Goal: Task Accomplishment & Management: Complete application form

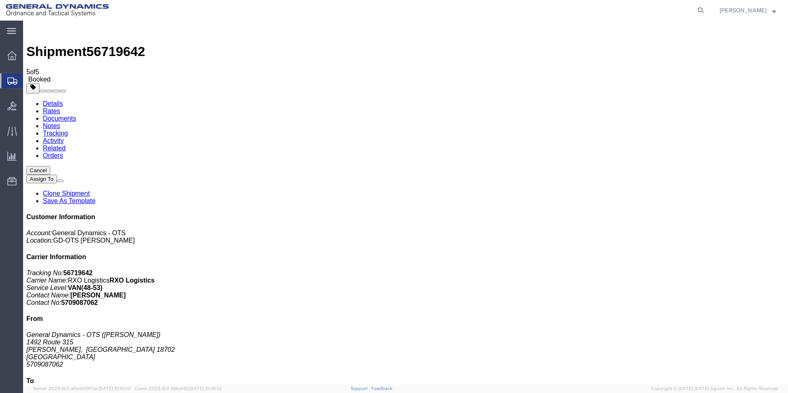
click at [90, 190] on link "Clone Shipment" at bounding box center [66, 193] width 47 height 7
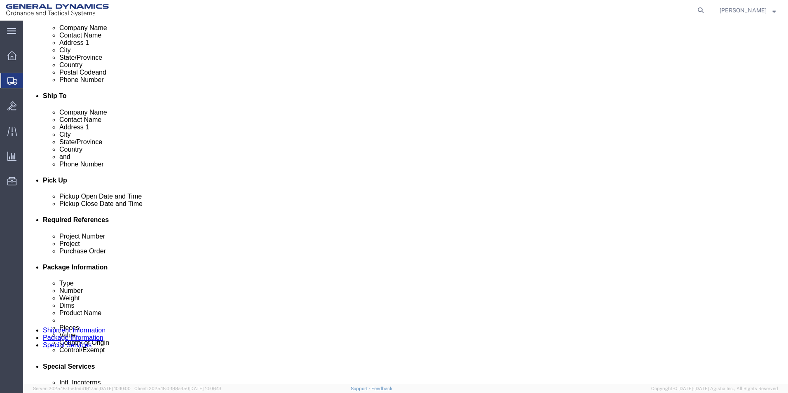
scroll to position [231, 0]
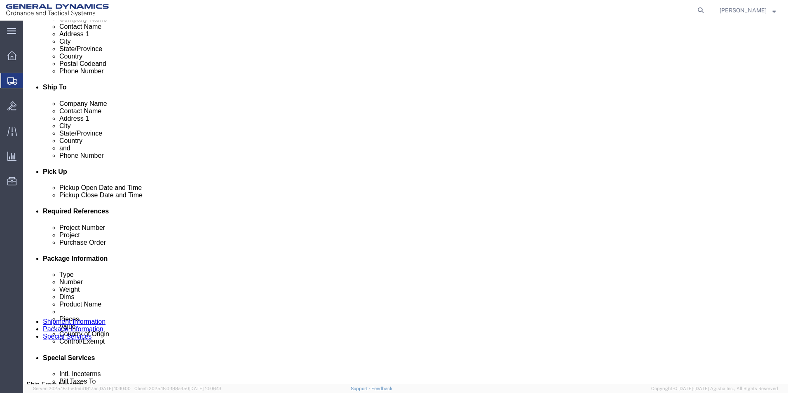
click div "[DATE] 10:00 AM"
type input "1:00 PM"
click button "Apply"
click input "81mm M821A4 HE"
click input "81mm M821 HE"
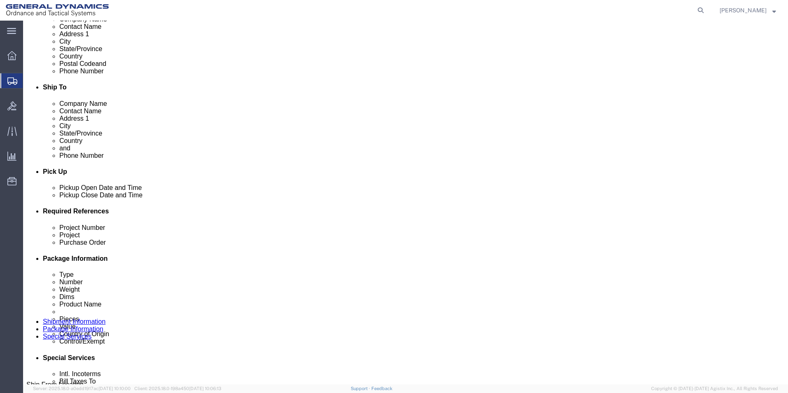
click input "81mm HF-1 M821 HE"
type input "81mm HF-1 M821/M889 HE"
click input "W15QKN18D0017"
type input "W15QKN24D0030"
click input "13064713"
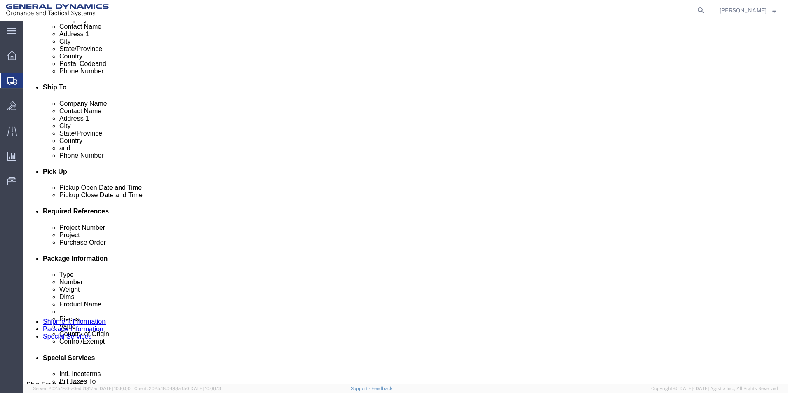
type input "1"
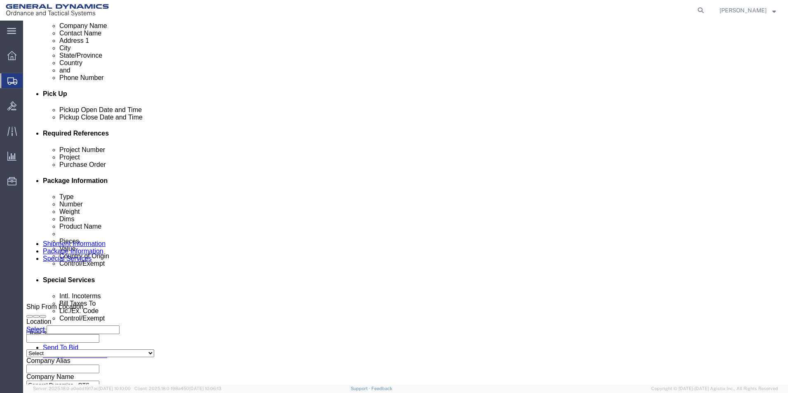
scroll to position [344, 0]
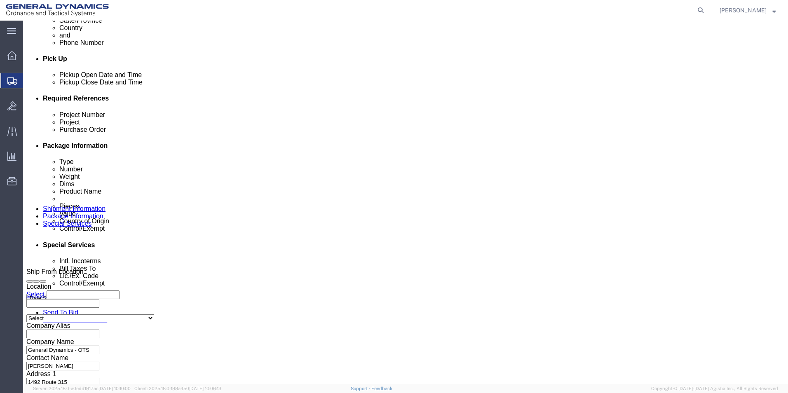
type input "12630579"
click button "Continue"
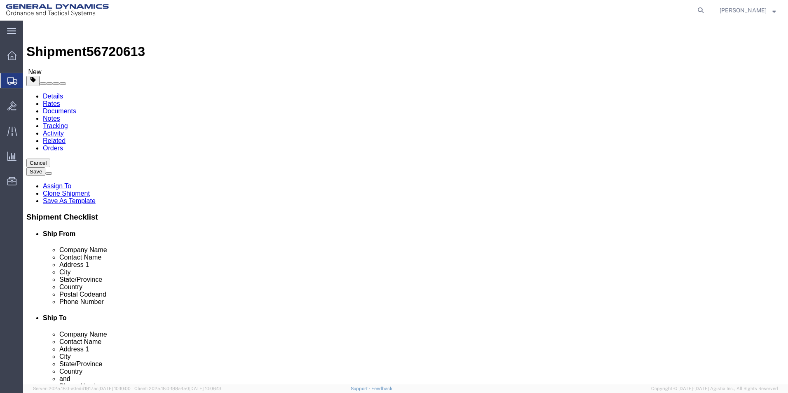
drag, startPoint x: 119, startPoint y: 176, endPoint x: 101, endPoint y: 176, distance: 18.1
click div "Number 4"
type input "3"
click div "3 x Pallet(s) Standard (Not Stackable) Package Type Select Bale(s) Basket(s) Bo…"
drag, startPoint x: 140, startPoint y: 207, endPoint x: 107, endPoint y: 204, distance: 33.1
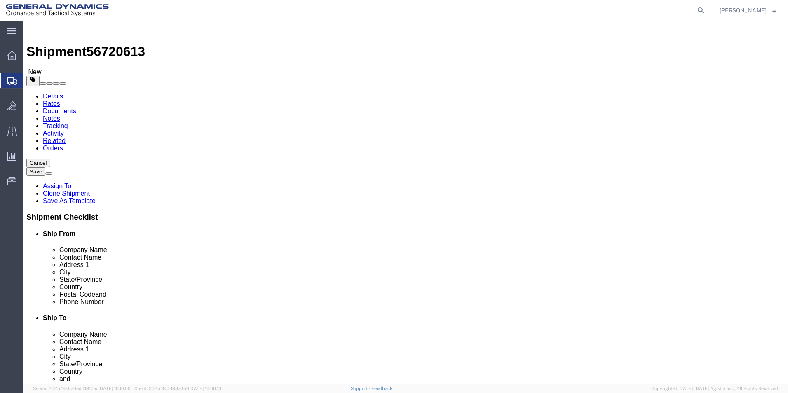
click div "10400.00 Select kgs lbs"
type input "6045"
click dd "1728.00 Each"
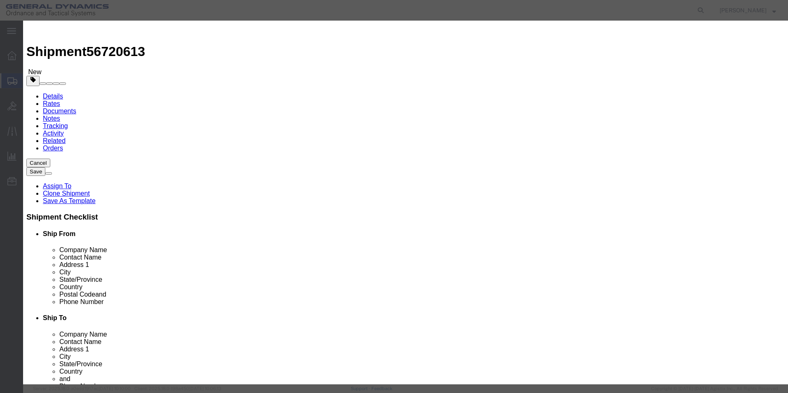
drag, startPoint x: 261, startPoint y: 80, endPoint x: 223, endPoint y: 81, distance: 37.5
click div "Pieces 1728.00 Select Bag Barrels 100Board Feet Bottle Box Blister Pack Carats …"
type input "1004"
type input "20.92"
click input "81 mm M821A4 HE empty shell bodies: LOT MIS25C361-003"
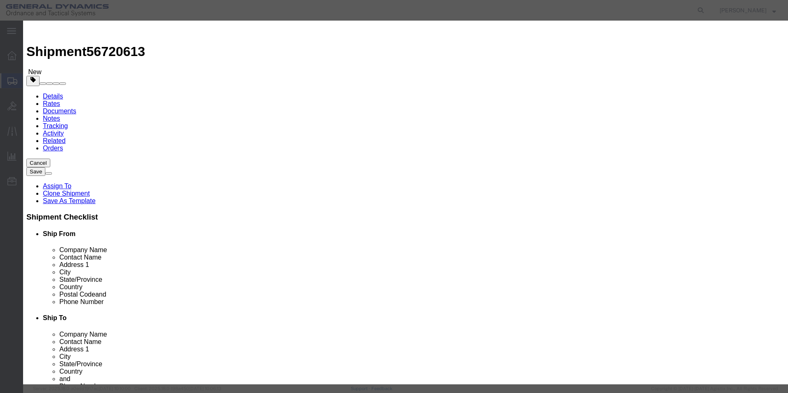
click input "81 mm HF-1 M821/M889 HE empty shell bodies: LOT MIS25C361-003"
click input "81 mm HF-1 M821/M889 HE empty shell bodies: OT MIS25C361-003"
click input "81 mm HF-1 M821/M889 HE empty shell bodies: T MIS25C361-003"
click input "81 mm HF-1 M821/M889 HE empty shell bodies: MIS25C361-003"
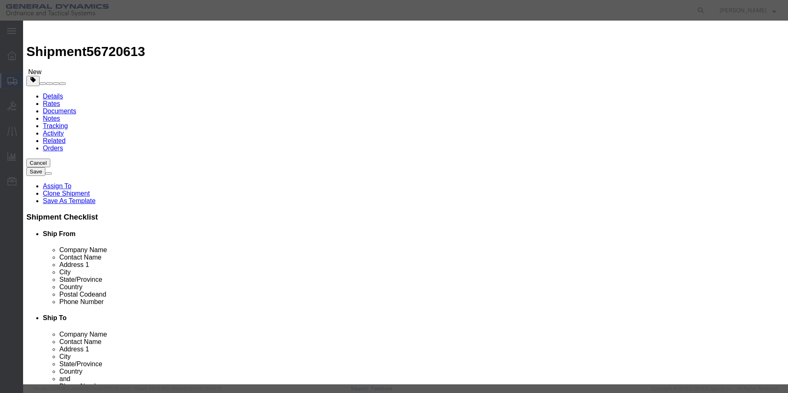
click input "81 mm HF-1 M821/M889 HE empty shell bodies: MIS25C361-003"
click input "81 mm HF-1 M821/M889 HE empty shell bodieIS25C361-003"
click input "81 mm HF-1 M821/M889 HE empty shell bodie5C361-003"
click input "81 mm HF-1 M821/M889 HE empty shell bodie61-003"
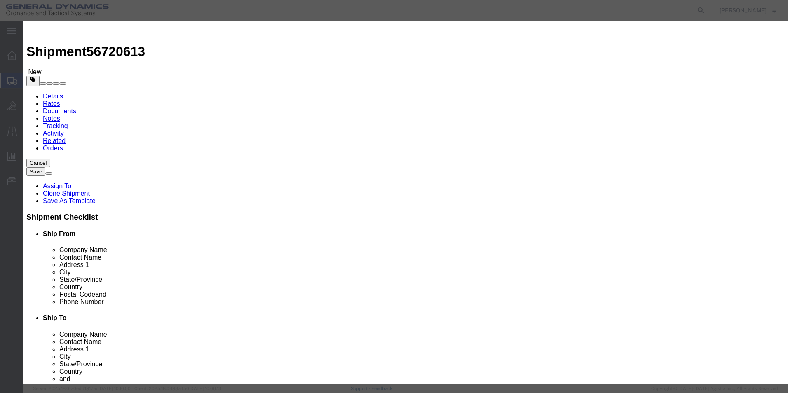
scroll to position [0, 0]
click input "81 mm HF-1 M821/M889 HE empty shell bodie03"
type input "81 mm HF-1 M821/M889 HE empty shell bodies LOT: MIS25B190-028"
click textarea "81 mm M821A4 HE Empty shell bodies"
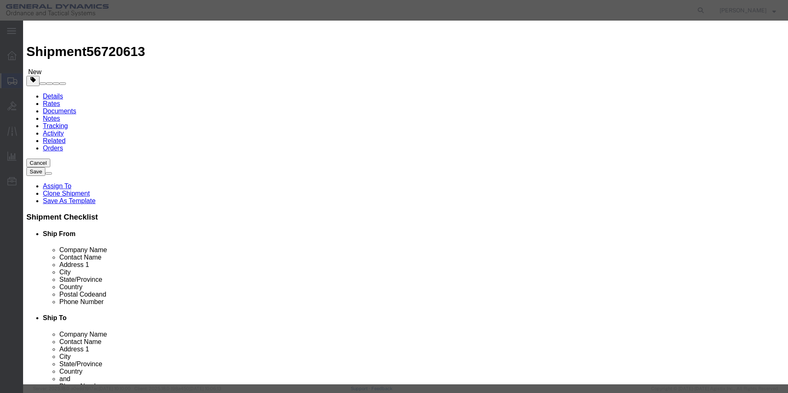
scroll to position [0, 0]
type textarea "81 mm HF-1 M821/M889 HE Empty shell bodies"
click button "Save & Close"
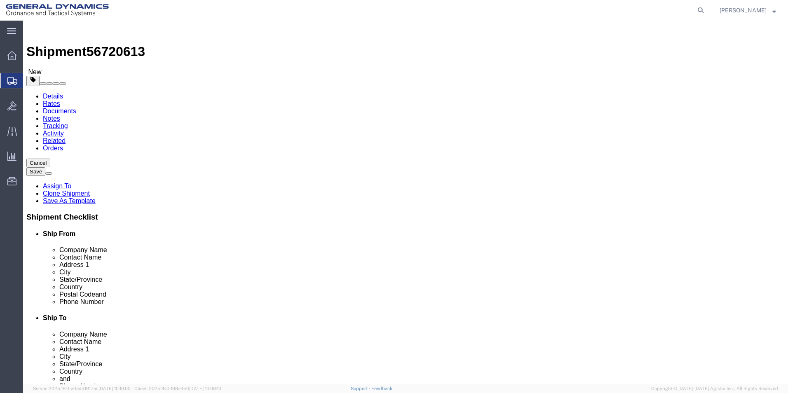
click link "Add Package"
select select "PSNS"
click select "Select Bale(s) Basket(s) Bolt(s) Bottle(s) Buckets Bulk Bundle(s) Can(s) Cardbo…"
select select "PSNS"
click select "Select Bale(s) Basket(s) Bolt(s) Bottle(s) Buckets Bulk Bundle(s) Can(s) Cardbo…"
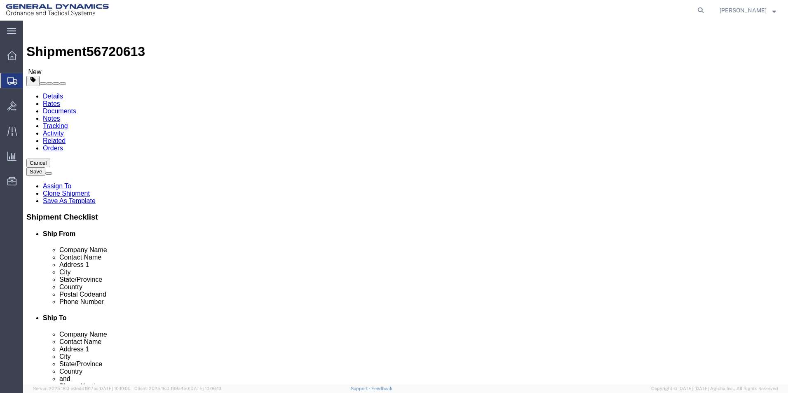
click input "text"
type input "1"
drag, startPoint x: 419, startPoint y: 171, endPoint x: 405, endPoint y: 178, distance: 15.5
click div "1"
type input "11"
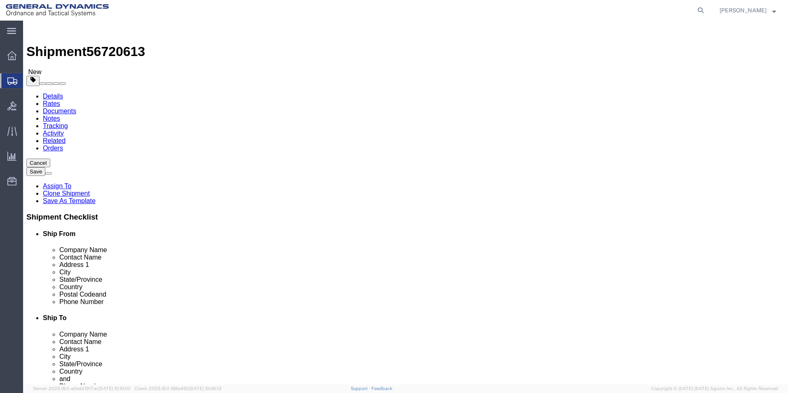
click input "text"
type input "42.00"
click input "text"
type input "44.00"
click input "text"
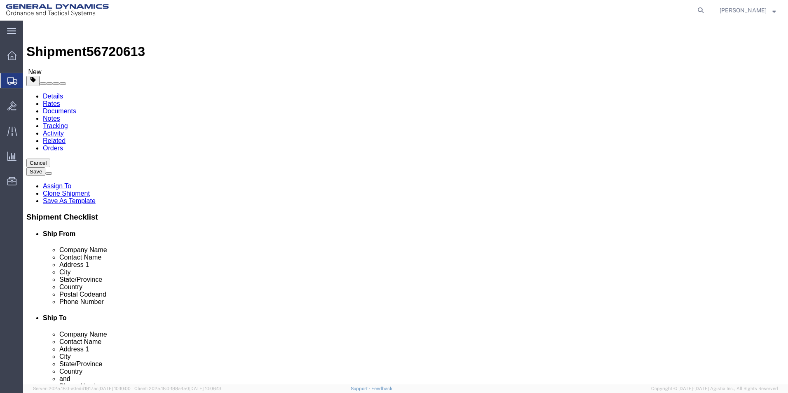
type input "39.00"
drag, startPoint x: 426, startPoint y: 209, endPoint x: 401, endPoint y: 220, distance: 28.0
click div "Package Type Select Bale(s) Basket(s) Bolt(s) Bottle(s) Buckets Bulk Bundle(s) …"
type input "28600.00"
click link "Add Content"
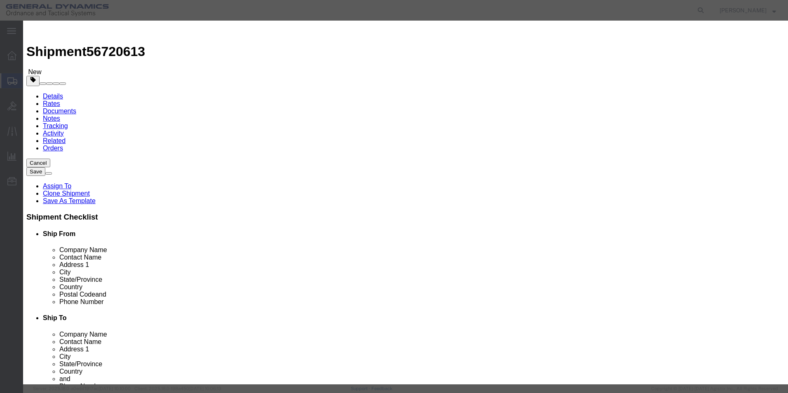
drag, startPoint x: 242, startPoint y: 77, endPoint x: 222, endPoint y: 82, distance: 20.6
click div "Pieces 0 Select Bag Barrels 100Board Feet Bottle Box Blister Pack Carats Can Ca…"
type input "4752.00"
click input "text"
type input "100.00"
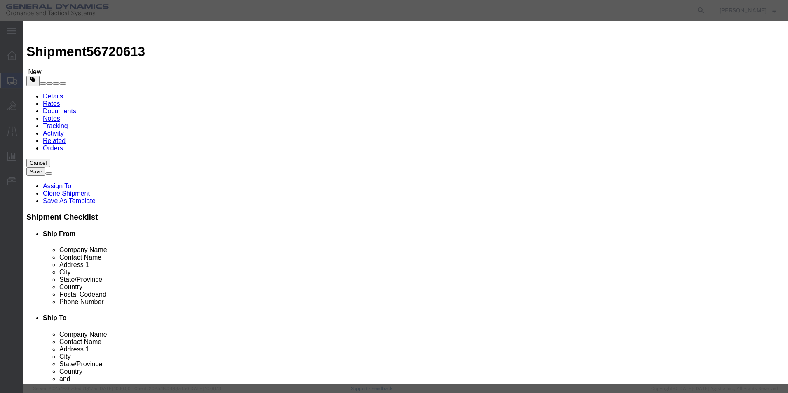
click select "Select 50 55 60 65 70 85 92.5 100 125 175 250 300 400"
select select "70"
click select "Select 50 55 60 65 70 85 92.5 100 125 175 250 300 400"
click select "Select [GEOGRAPHIC_DATA] [GEOGRAPHIC_DATA] [GEOGRAPHIC_DATA] [GEOGRAPHIC_DATA] …"
select select "US"
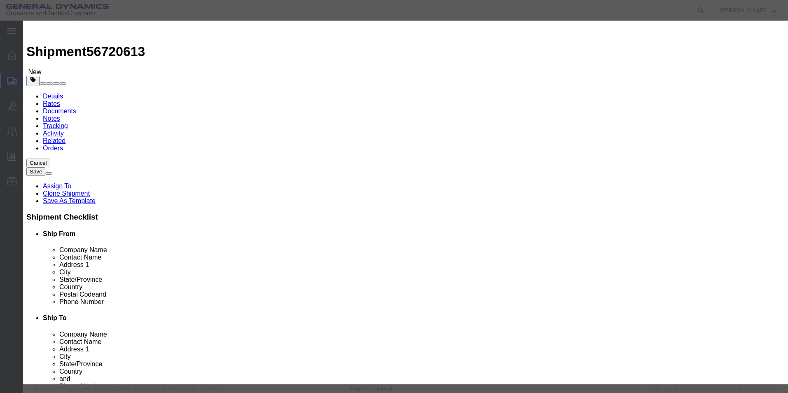
click select "Select [GEOGRAPHIC_DATA] [GEOGRAPHIC_DATA] [GEOGRAPHIC_DATA] [GEOGRAPHIC_DATA] …"
click input "text"
type input "81 mm HF-1 M821/M889 HE empty shell bodies LOT: MIS25B190-028"
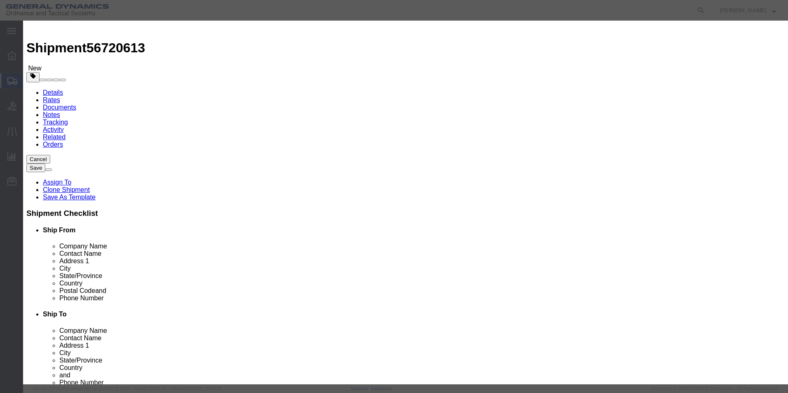
scroll to position [124, 0]
click div
click button "Close"
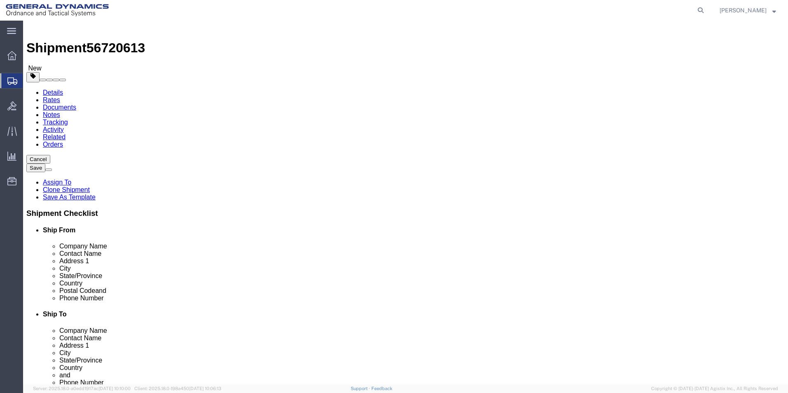
scroll to position [0, 0]
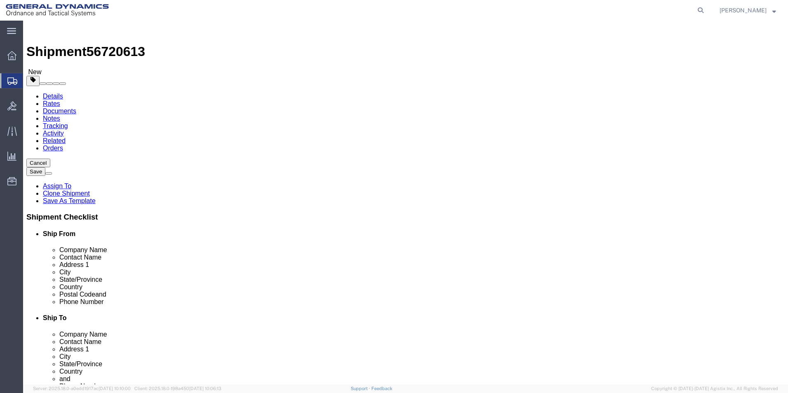
click span "button"
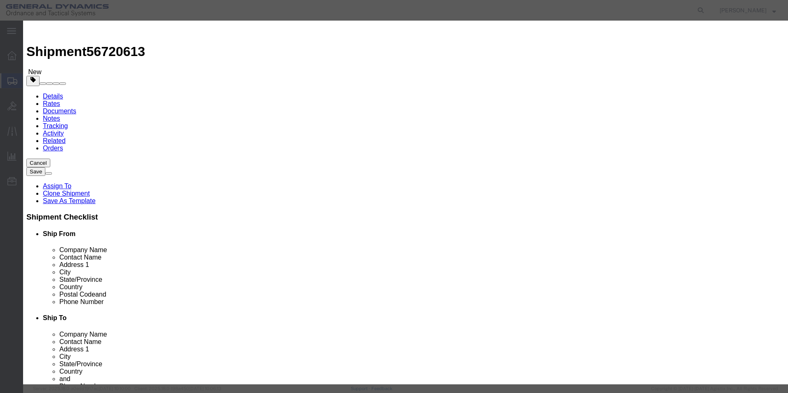
click button "Yes"
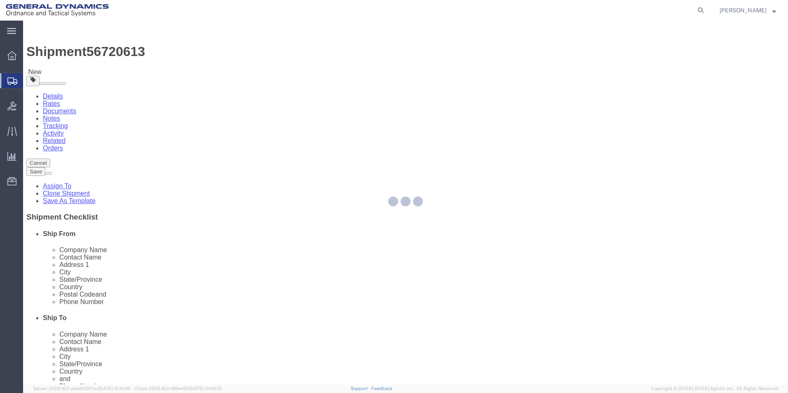
select select "PSNS"
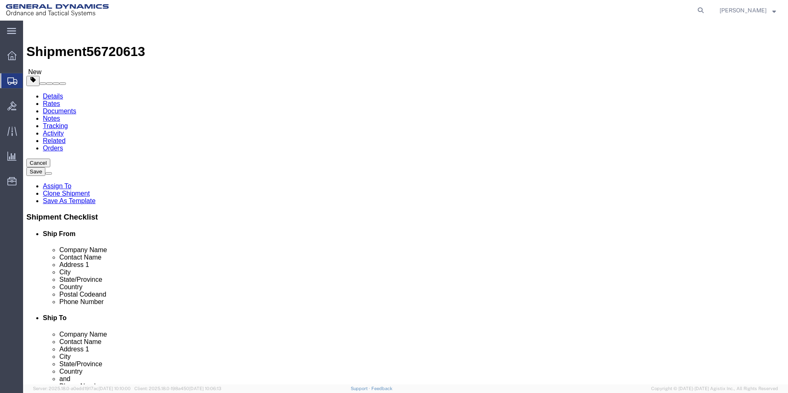
click link "Add Package"
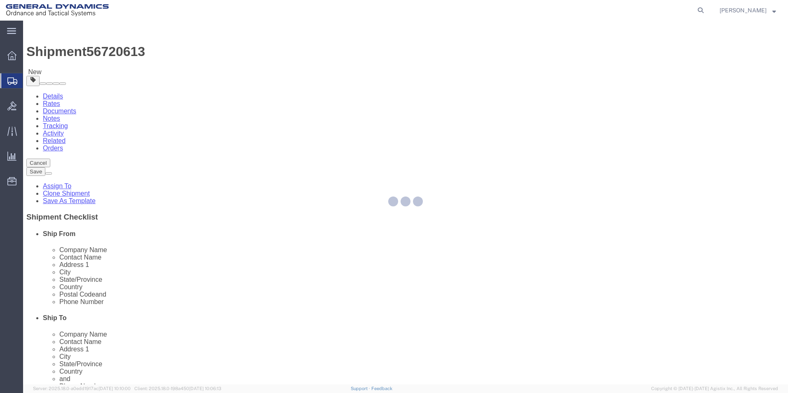
select select "PSNS"
select select "CBOX"
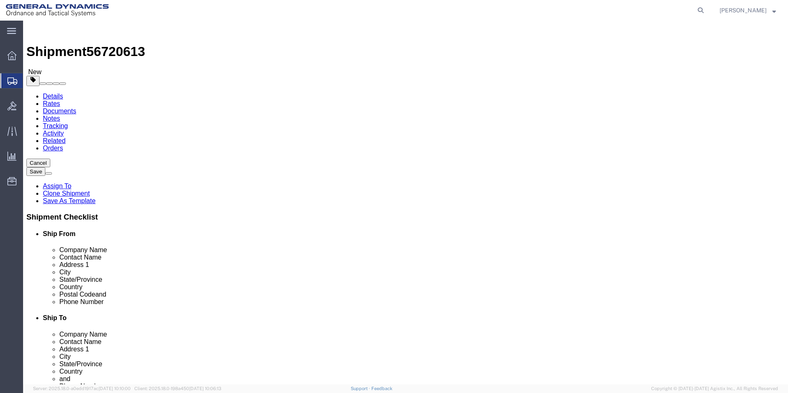
click select "Select Bale(s) Basket(s) Bolt(s) Bottle(s) Buckets Bulk Bundle(s) Can(s) Cardbo…"
click span "button"
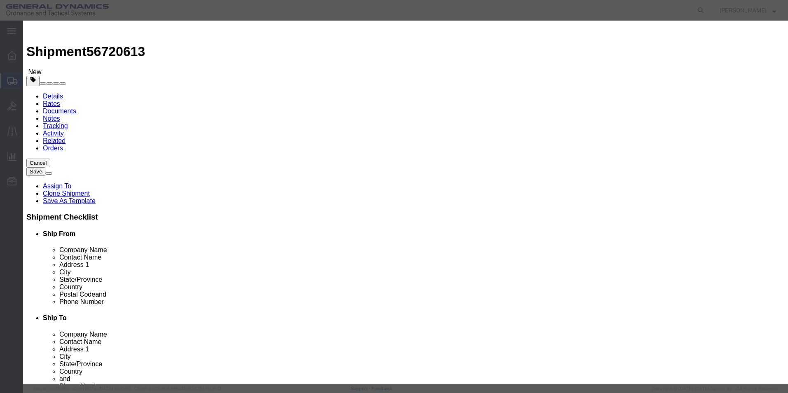
click button "Yes"
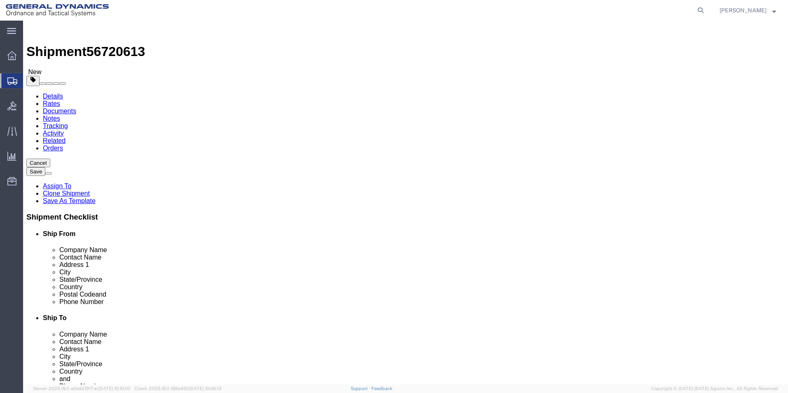
select select "PSNS"
click button "Add package"
select select "PSNS"
select select "CBOX"
click select "Select Bale(s) Basket(s) Bolt(s) Bottle(s) Buckets Bulk Bundle(s) Can(s) Cardbo…"
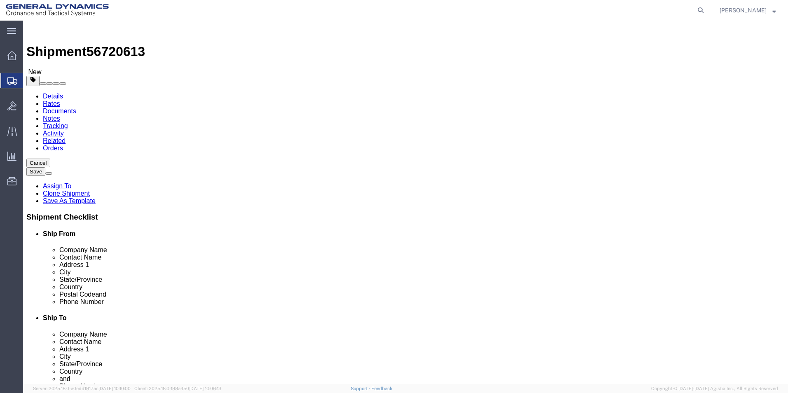
click select "Select Bale(s) Basket(s) Bolt(s) Bottle(s) Buckets Bulk Bundle(s) Can(s) Cardbo…"
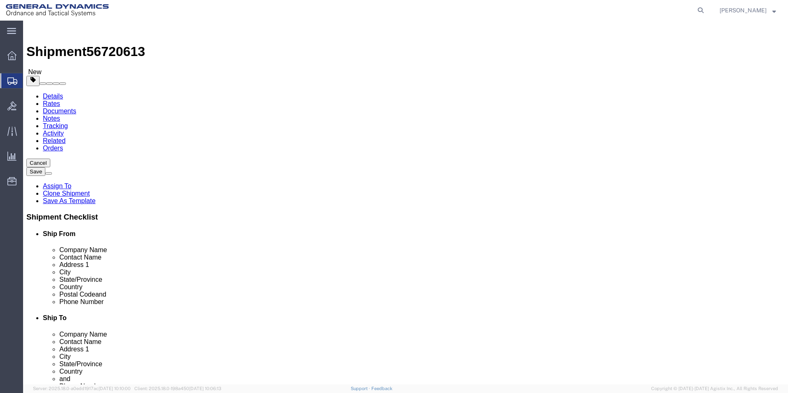
click button "Cancel"
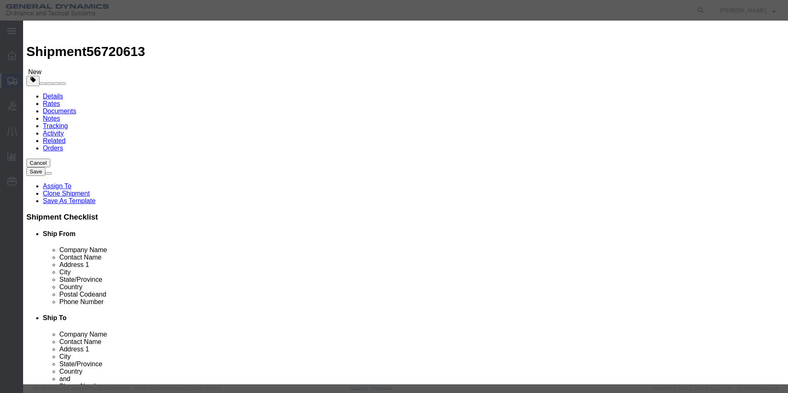
click button "Yes"
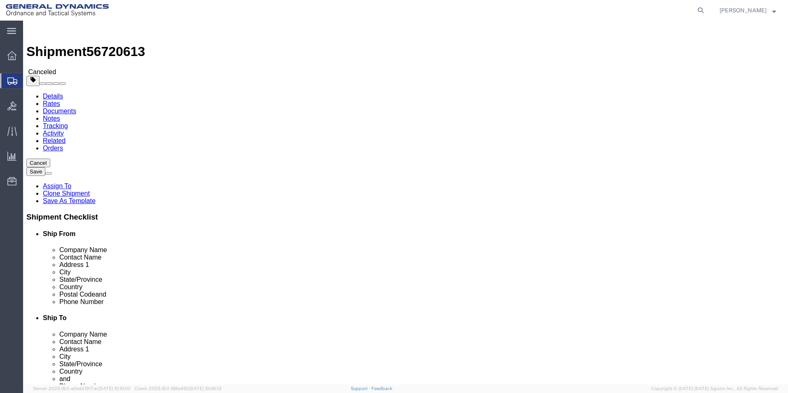
click at [0, 0] on span "Create from Template" at bounding box center [0, 0] width 0 height 0
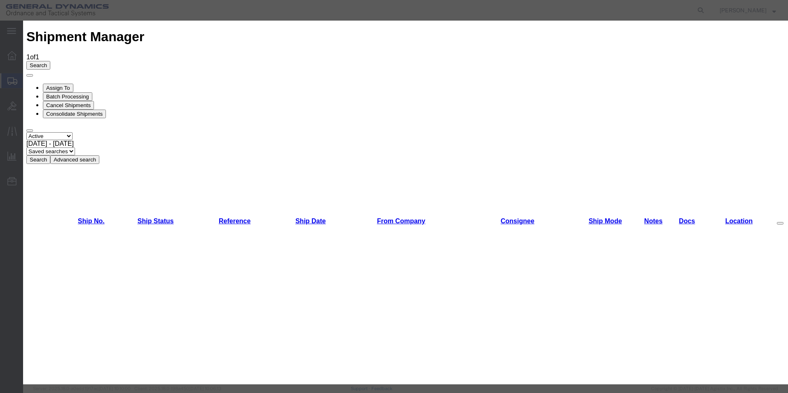
scroll to position [98, 0]
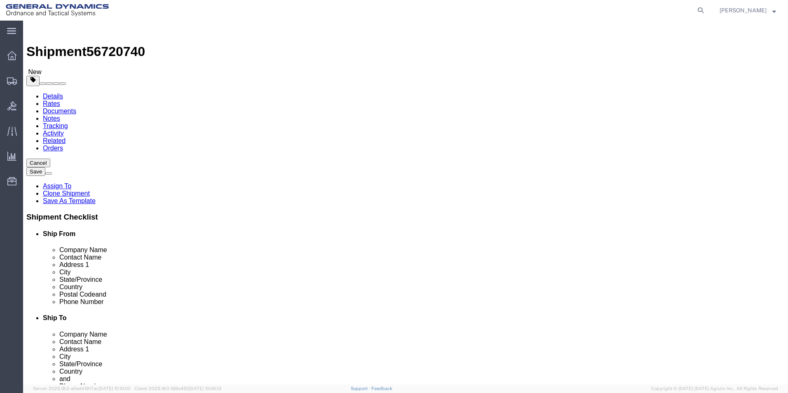
drag, startPoint x: 152, startPoint y: 171, endPoint x: 103, endPoint y: 172, distance: 49.1
click div "Contact Name [PERSON_NAME]"
drag, startPoint x: 155, startPoint y: 170, endPoint x: 124, endPoint y: 172, distance: 31.0
click input "[PERSON_NAME]"
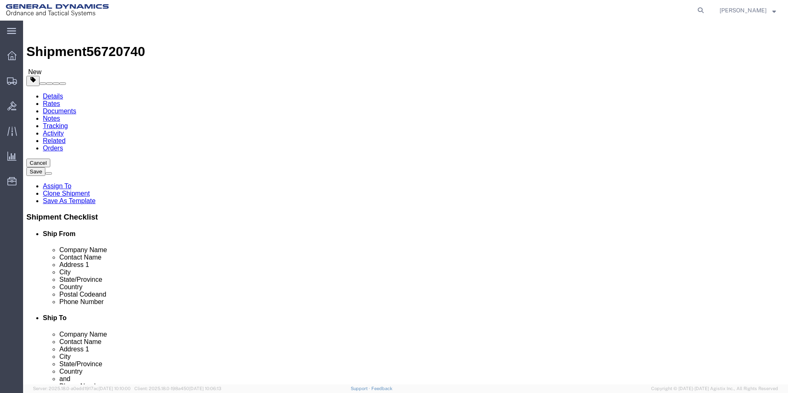
drag, startPoint x: 152, startPoint y: 170, endPoint x: 124, endPoint y: 173, distance: 28.2
click input "[PERSON_NAME]"
drag, startPoint x: 762, startPoint y: 24, endPoint x: 762, endPoint y: 9, distance: 14.8
click input "[PERSON_NAME]"
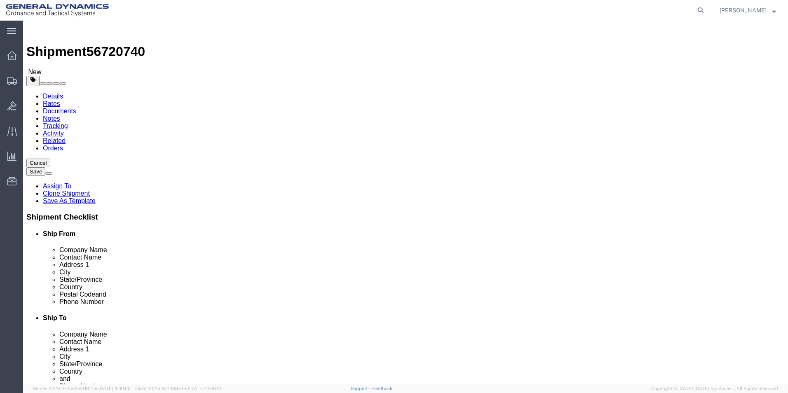
click input "[PERSON_NAME]"
drag, startPoint x: 155, startPoint y: 169, endPoint x: 126, endPoint y: 169, distance: 29.3
click input "[PERSON_NAME]"
drag, startPoint x: 762, startPoint y: 79, endPoint x: 788, endPoint y: 5, distance: 78.1
click button "Cancel"
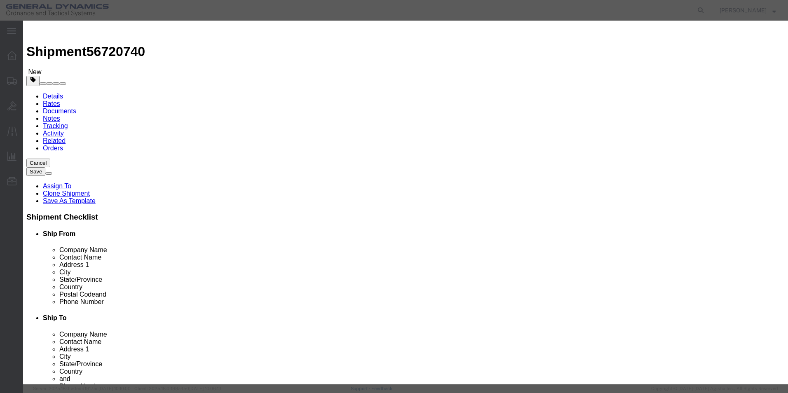
click button "Yes"
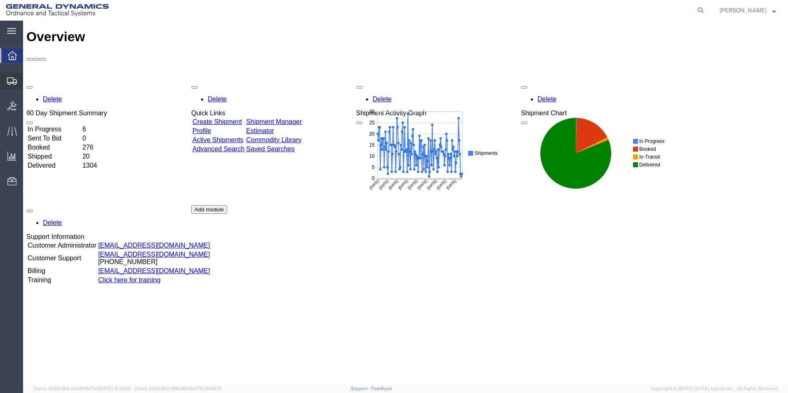
click at [0, 0] on span "Create from Template" at bounding box center [0, 0] width 0 height 0
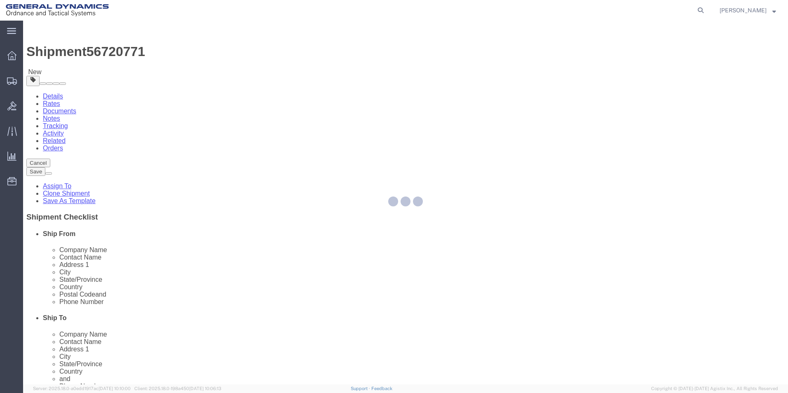
select select
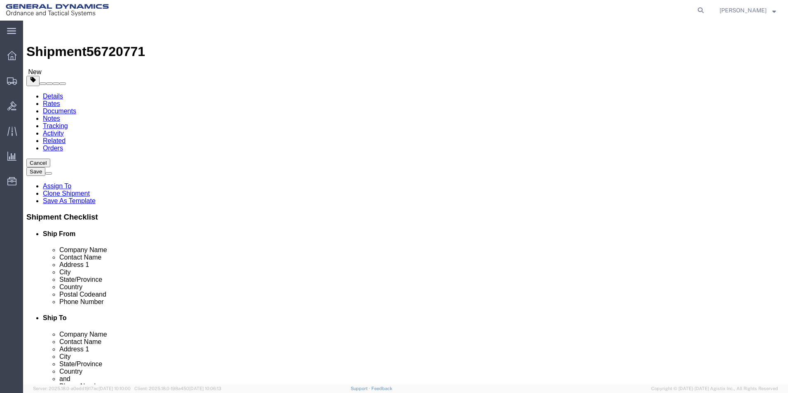
click input "[PERSON_NAME]"
drag, startPoint x: 155, startPoint y: 170, endPoint x: 92, endPoint y: 172, distance: 62.7
click div "Contact Name [PERSON_NAME]"
type input "[PERSON_NAME]"
click input "5703624549"
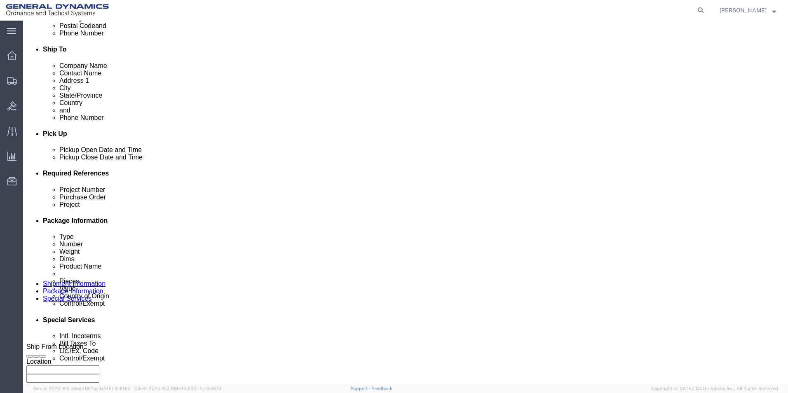
scroll to position [269, 0]
type input "570417-3101"
click div "Sep 04 2025 4:49 PM"
click input "4:49 PM"
click input "1:49 PM"
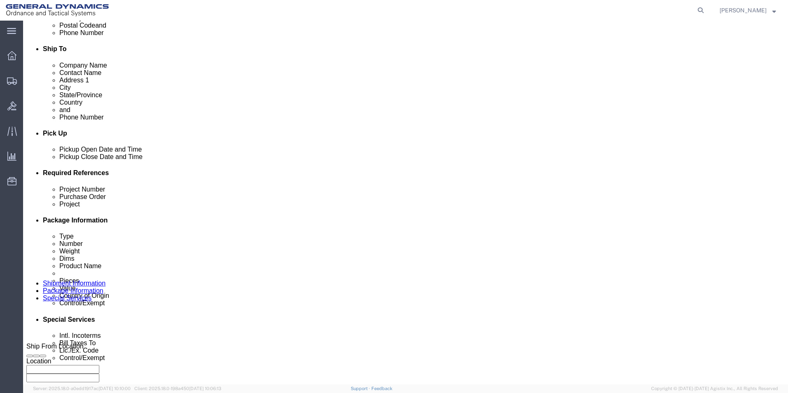
type input "1:00 PM"
click button "Apply"
drag, startPoint x: 534, startPoint y: 238, endPoint x: 474, endPoint y: 239, distance: 59.8
click div "Project 81mm Cowling"
type input "81 Mm HF-1 M821/M889"
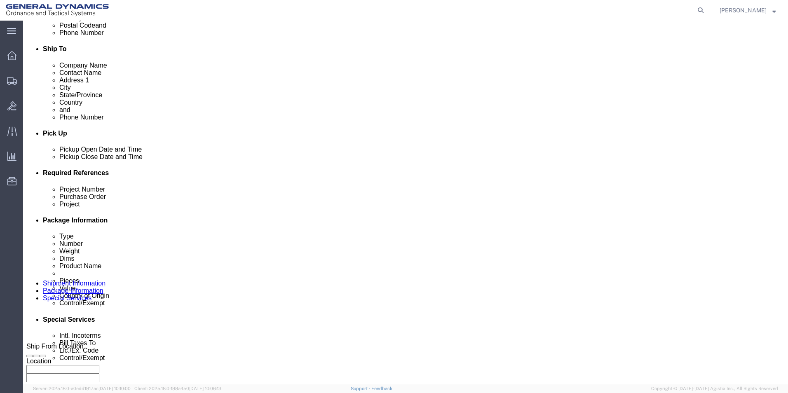
drag, startPoint x: 349, startPoint y: 242, endPoint x: 281, endPoint y: 240, distance: 68.4
click div "Purchase Order PB47358-004"
type input "W15QKN24D0030"
drag, startPoint x: 147, startPoint y: 239, endPoint x: 94, endPoint y: 237, distance: 53.6
click div "Project Number 008 009 010"
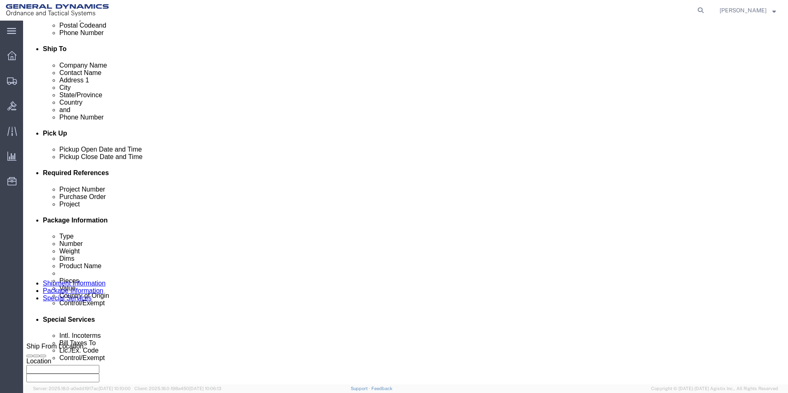
scroll to position [344, 0]
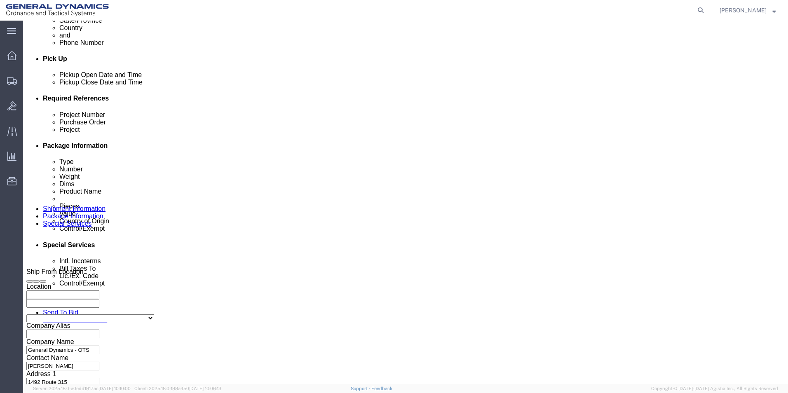
type input "12630579"
click button "Continue"
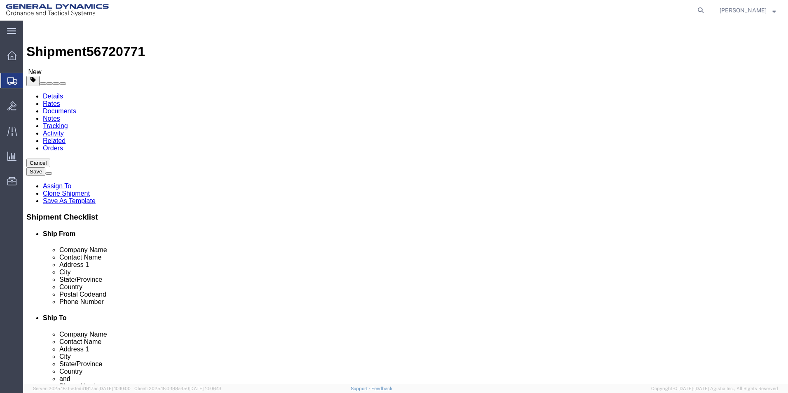
drag, startPoint x: 122, startPoint y: 176, endPoint x: 108, endPoint y: 176, distance: 14.4
click div "8"
type input "3"
click div "3 x Pallet(s) Standard (Not Stackable) Package Type Select Bale(s) Basket(s) Bo…"
drag, startPoint x: 136, startPoint y: 207, endPoint x: 102, endPoint y: 207, distance: 33.8
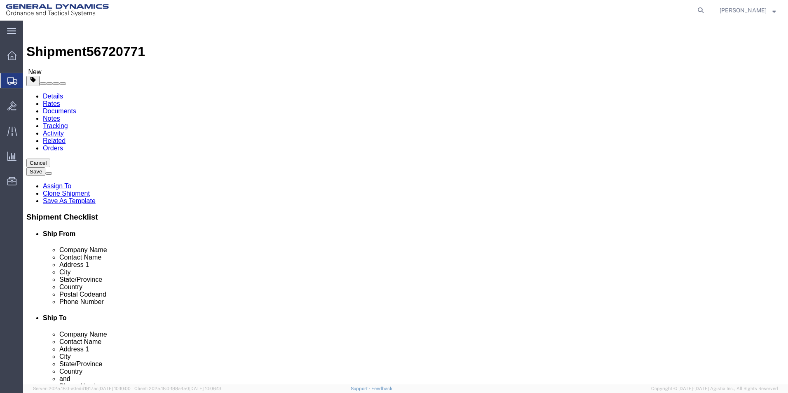
click div "Weight 2680.00 Select kgs lbs Ship. t°"
type input "6045.00"
click dd "100.00 USD"
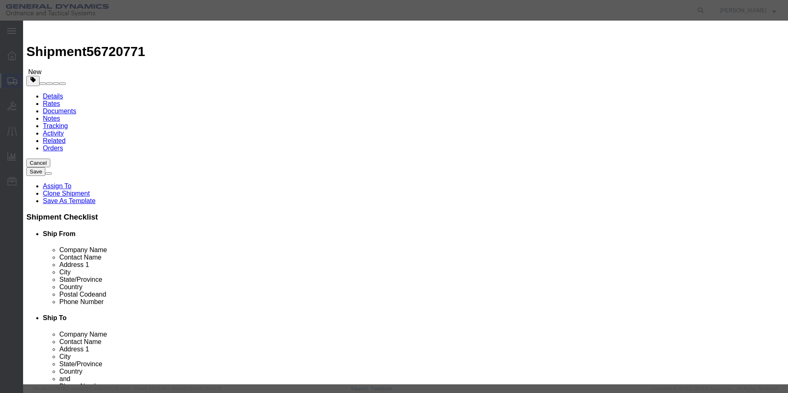
drag, startPoint x: 270, startPoint y: 79, endPoint x: 213, endPoint y: 81, distance: 56.5
click div "Pieces 4800.00 Select Bag Barrels 100Board Feet Bottle Box Blister Pack Carats …"
type input "1004"
type input "20.92"
click select "Select 50 55 60 65 70 85 92.5 100 125 175 250 300 400"
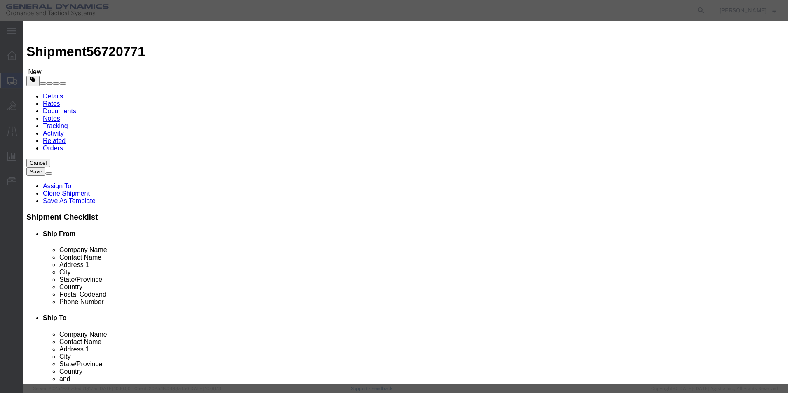
select select "70"
click select "Select 50 55 60 65 70 85 92.5 100 125 175 250 300 400"
drag, startPoint x: 326, startPoint y: 63, endPoint x: 230, endPoint y: 61, distance: 95.6
click div "81mm Cowling Paint Assembly"
type input "81 mm HF-1 M821/M889 HE empty shell bodies"
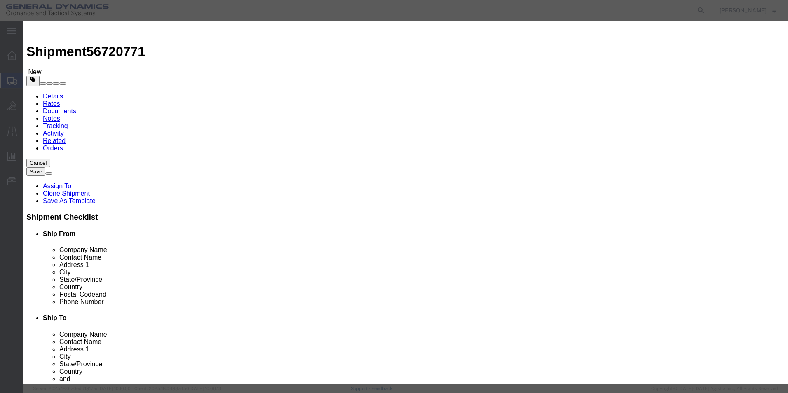
click textarea "81mm Cowling Paint Assembly"
type textarea "81mm HF-1 LOT: MIS25B190-028"
click button "Save & Close"
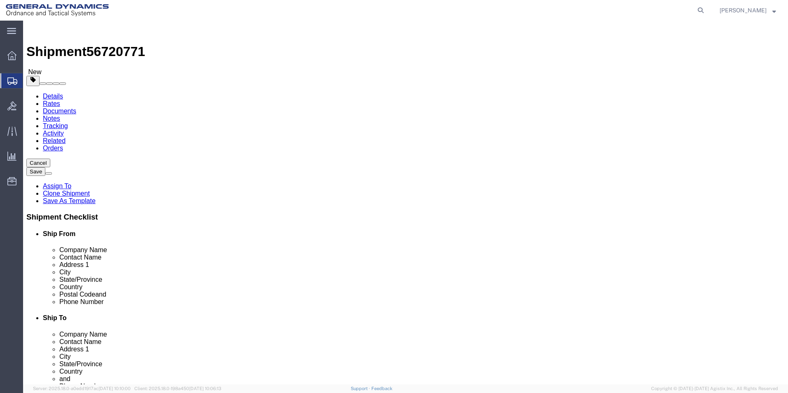
click link "Add Package"
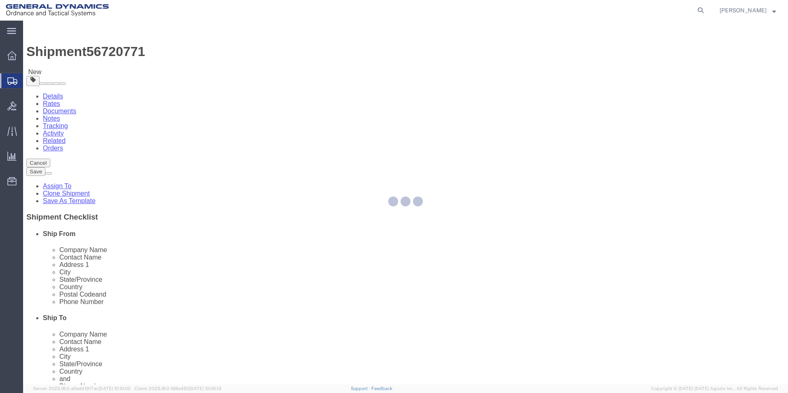
select select "PSNS"
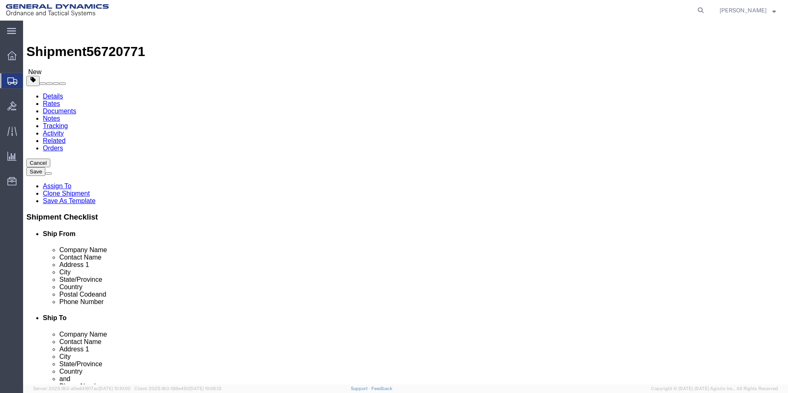
click select "Select Bale(s) Basket(s) Bolt(s) Bottle(s) Buckets Bulk Bundle(s) Can(s) Cardbo…"
select select "PSNS"
click select "Select Bale(s) Basket(s) Bolt(s) Bottle(s) Buckets Bulk Bundle(s) Can(s) Cardbo…"
click input "text"
type input "1"
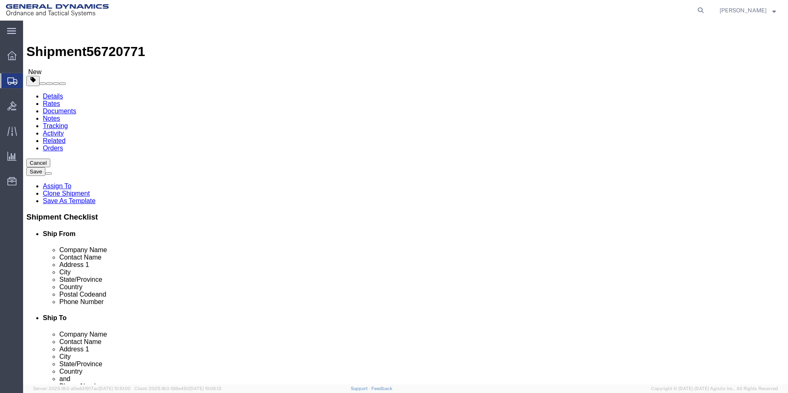
drag, startPoint x: 418, startPoint y: 176, endPoint x: 406, endPoint y: 176, distance: 12.4
click div "1"
type input "11"
click input "text"
type input "39.00"
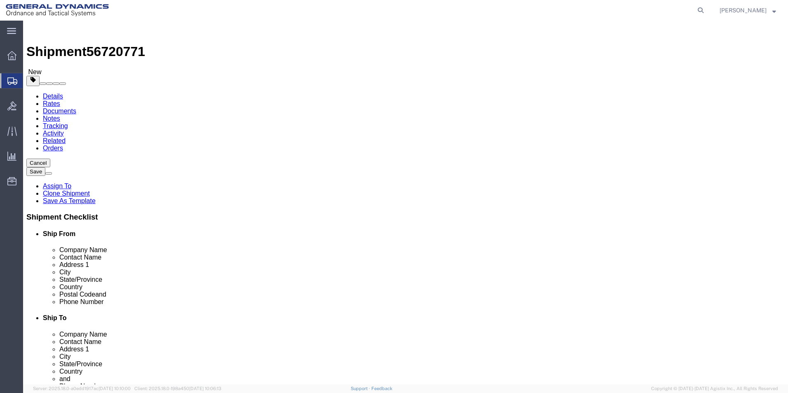
click input "text"
type input "39.00"
click input "text"
type input "44.00"
drag, startPoint x: 425, startPoint y: 206, endPoint x: 399, endPoint y: 210, distance: 25.8
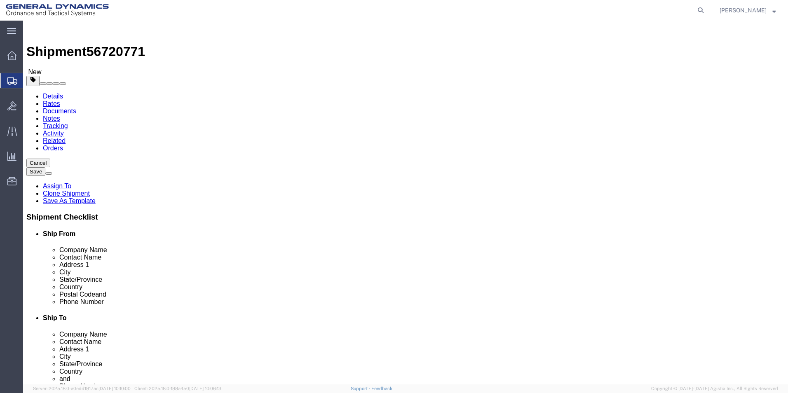
click div "Weight 0.00 Select kgs lbs Ship. t°"
type input "28600.00"
click link "Add Content"
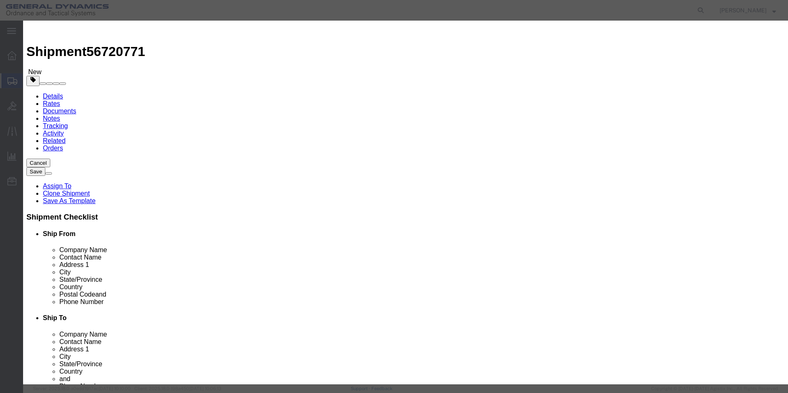
drag, startPoint x: 246, startPoint y: 78, endPoint x: 230, endPoint y: 79, distance: 16.1
click div "0"
type input "4752"
click input "text"
type input "100.00"
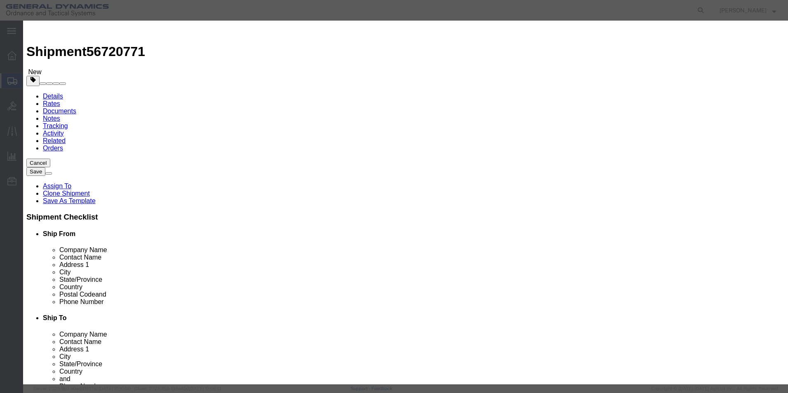
click select "Select 50 55 60 65 70 85 92.5 100 125 175 250 300 400"
select select "70"
click select "Select 50 55 60 65 70 85 92.5 100 125 175 250 300 400"
click input "text"
type input "81 mm HF-1 M821/M889 HE empty shell bodies"
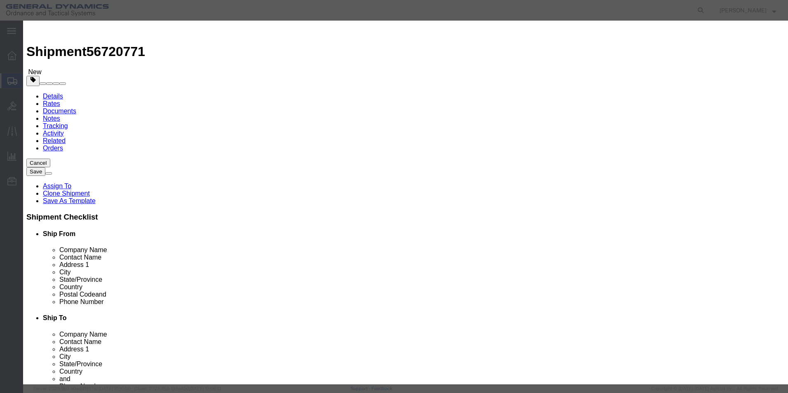
click textarea
type textarea "81 mm HF-1 LOT: MIS25D190-029"
click input "4752"
drag, startPoint x: 272, startPoint y: 79, endPoint x: 231, endPoint y: 75, distance: 40.6
click div "4752"
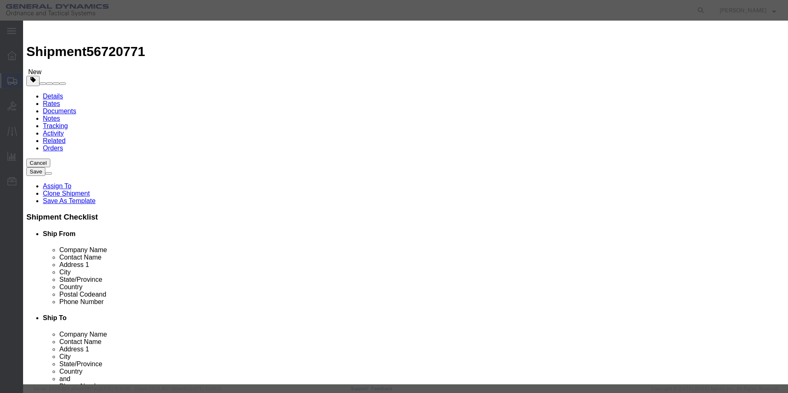
click select "Select [GEOGRAPHIC_DATA] [GEOGRAPHIC_DATA] [GEOGRAPHIC_DATA] [GEOGRAPHIC_DATA] …"
select select "US"
click select "Select [GEOGRAPHIC_DATA] [GEOGRAPHIC_DATA] [GEOGRAPHIC_DATA] [GEOGRAPHIC_DATA] …"
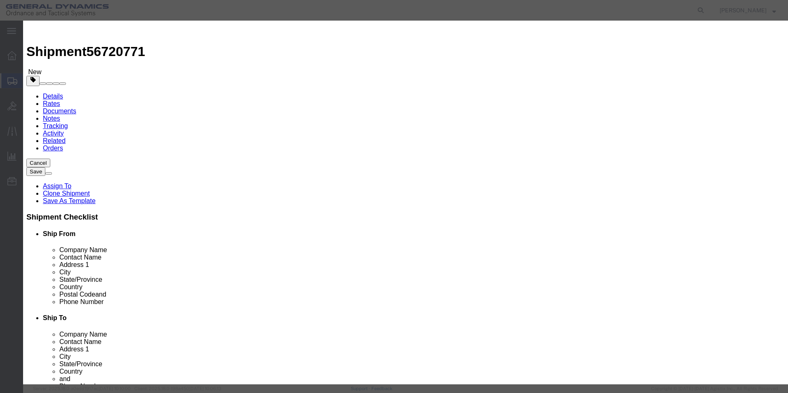
click button "Save & Close"
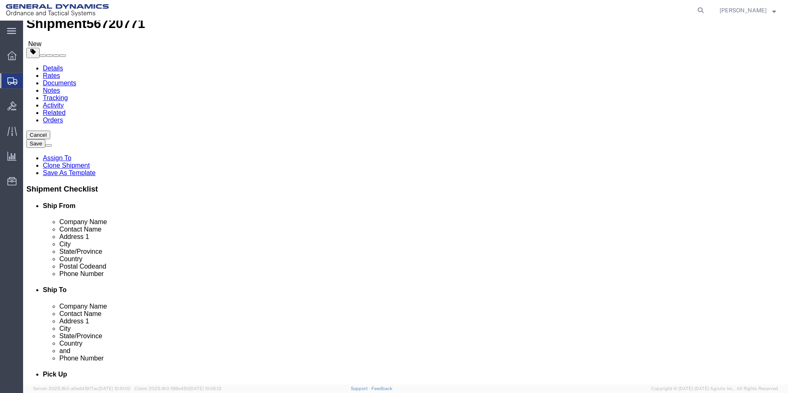
scroll to position [70, 0]
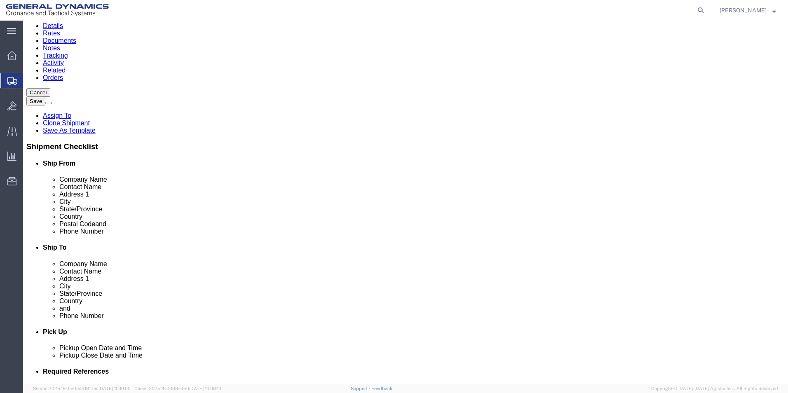
click button "Continue"
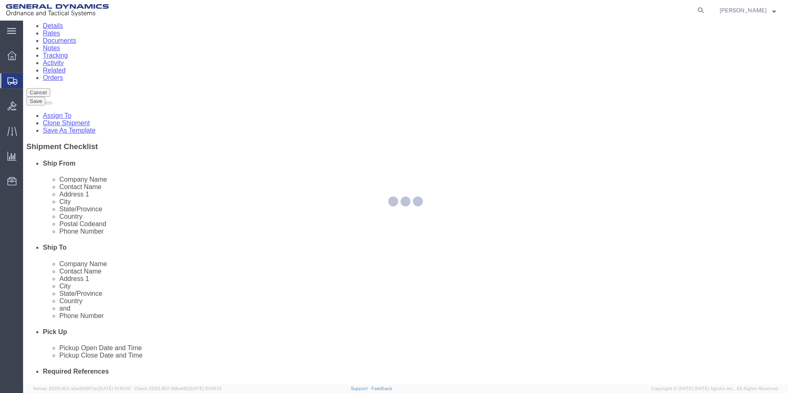
select select
select select "DEPARTMENT"
select select "1763984"
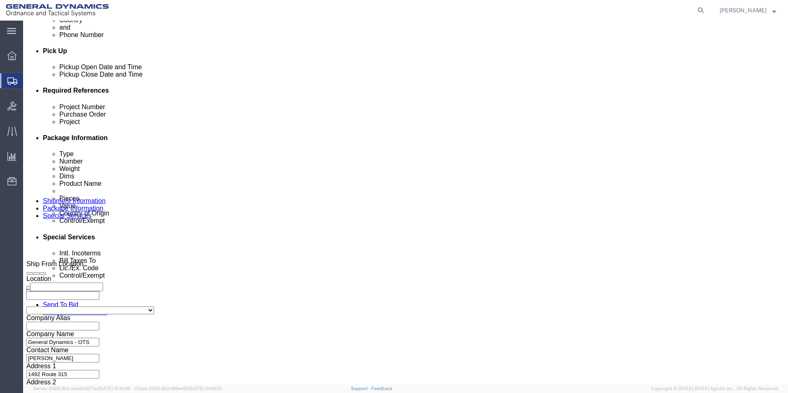
scroll to position [355, 0]
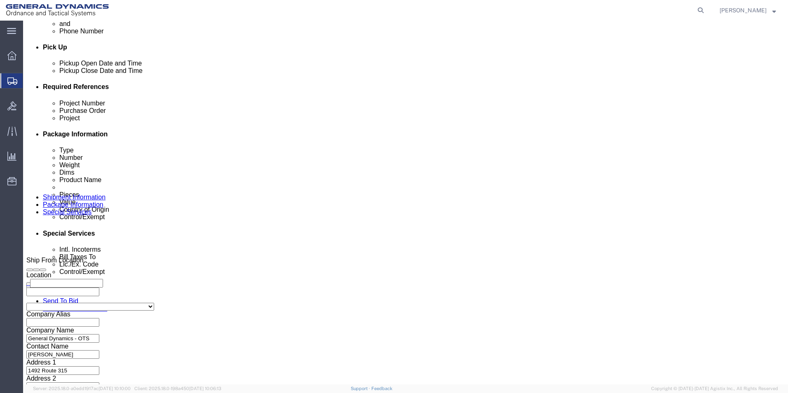
click select "Select Carriage Insurance Paid Carriage Paid To Cost and Freight Cost Insurance…"
select select "CFR"
click select "Select Carriage Insurance Paid Carriage Paid To Cost and Freight Cost Insurance…"
select select "SHIP"
click select "Select Recipient Account Sender/Shipper Third Party Account"
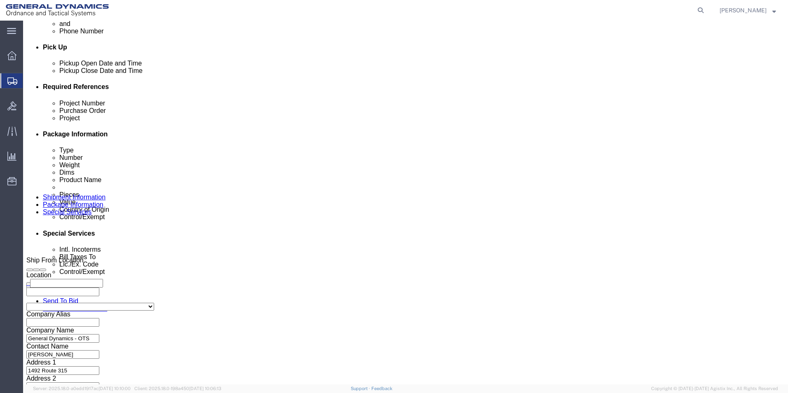
select select "SHIP"
click select "Select Recipient Account Sender/Shipper Third Party Account"
click button "Rate Shipment"
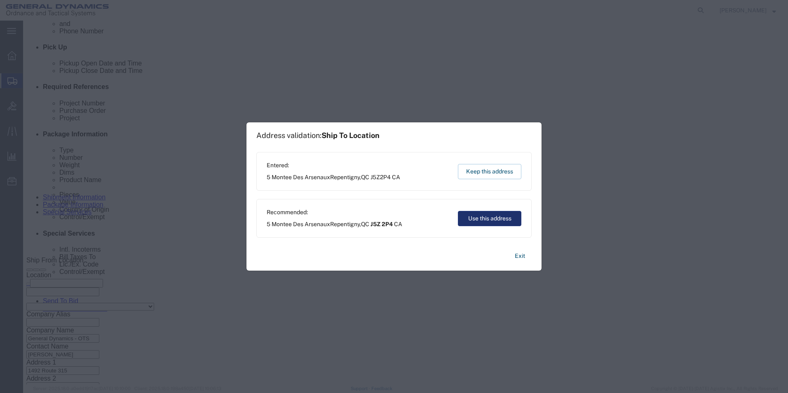
click at [500, 222] on button "Use this address" at bounding box center [489, 218] width 63 height 15
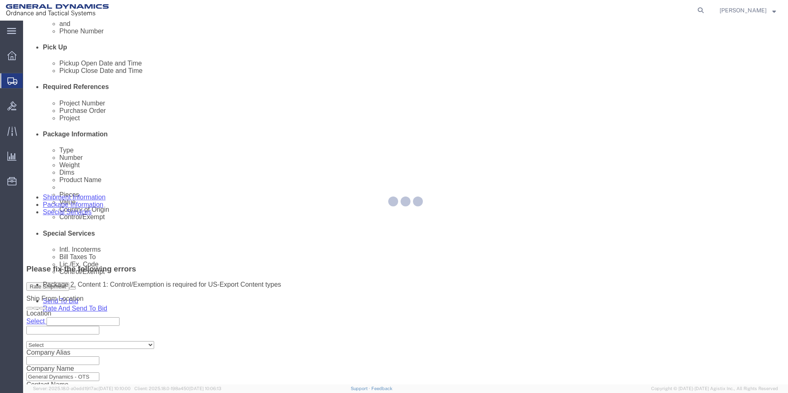
scroll to position [0, 0]
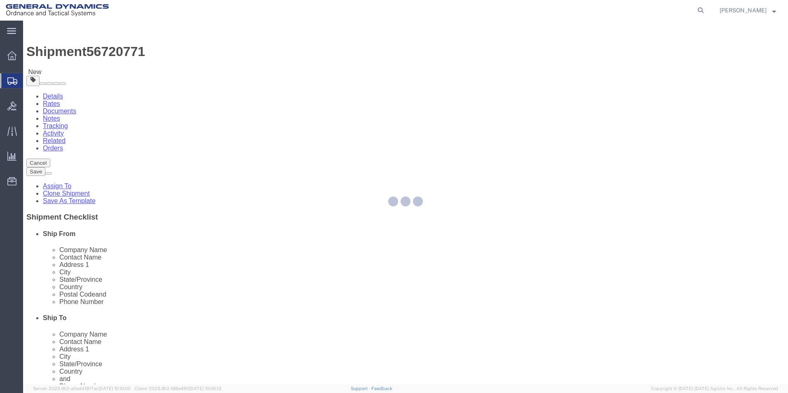
select select "PSNS"
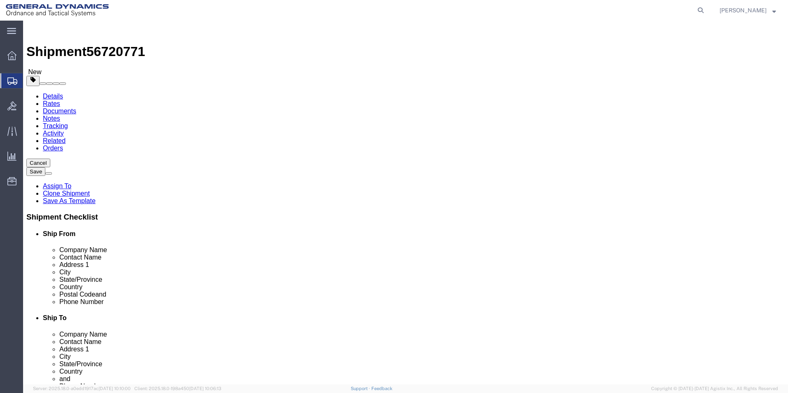
click dd "100.00 USD"
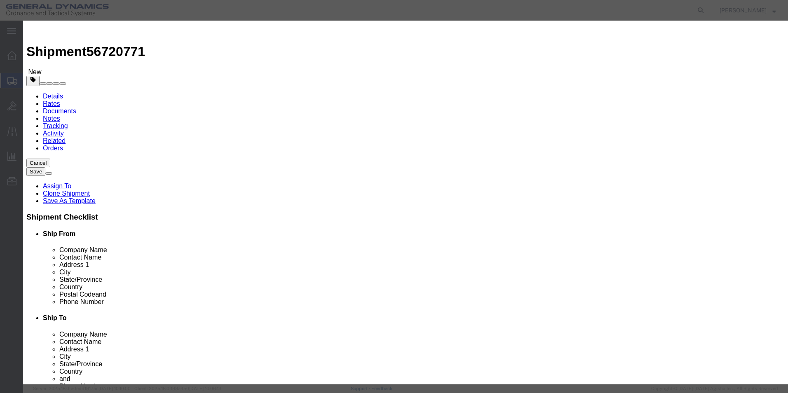
scroll to position [120, 0]
click select "Select ATF BIS DEA EPA FDA FTR ITAR OFAC Other (OPA)"
select select "ITAR"
click select "Select ATF BIS DEA EPA FDA FTR ITAR OFAC Other (OPA)"
click select "Select 123.11B 123.12 123.13 123.16B1 123.16B2 123.16B3 123.16B4 123.16B5 123.1…"
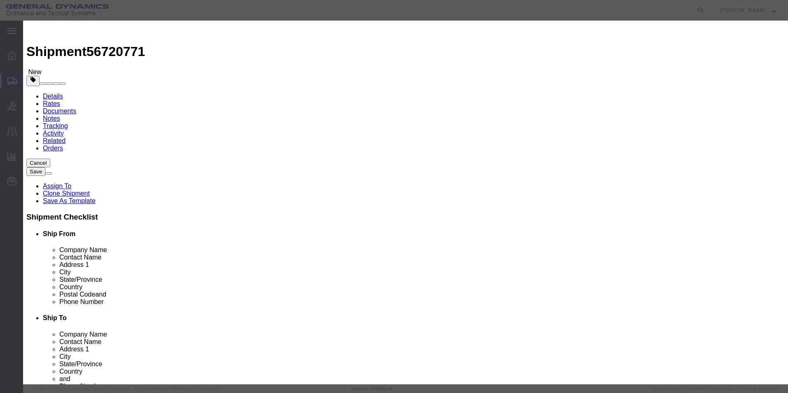
select select "126.5B"
click select "Select 123.11B 123.12 123.13 123.16B1 123.16B2 123.16B3 123.16B4 123.16B5 123.1…"
click button "Save & Close"
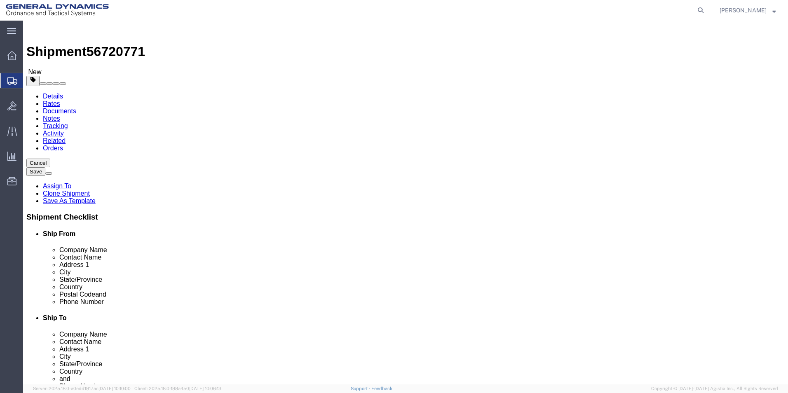
click button "Rate Shipment"
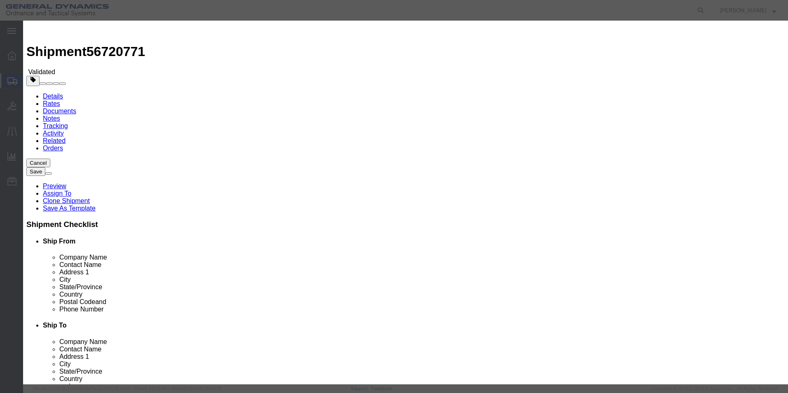
select select "3224"
select select "11790"
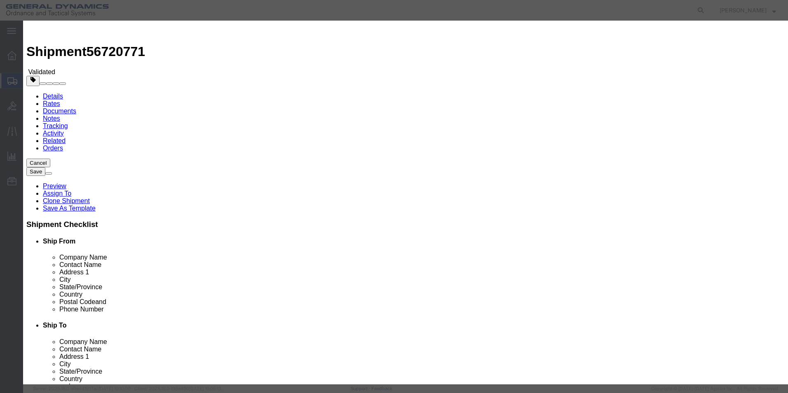
checkbox input "true"
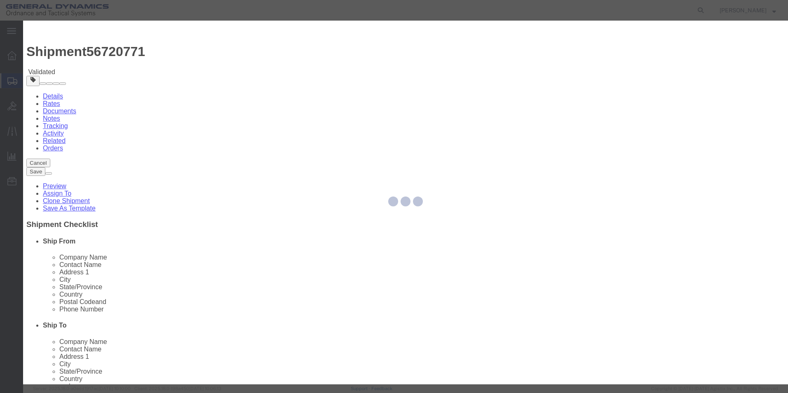
type input "[PERSON_NAME]"
type input "5709087062"
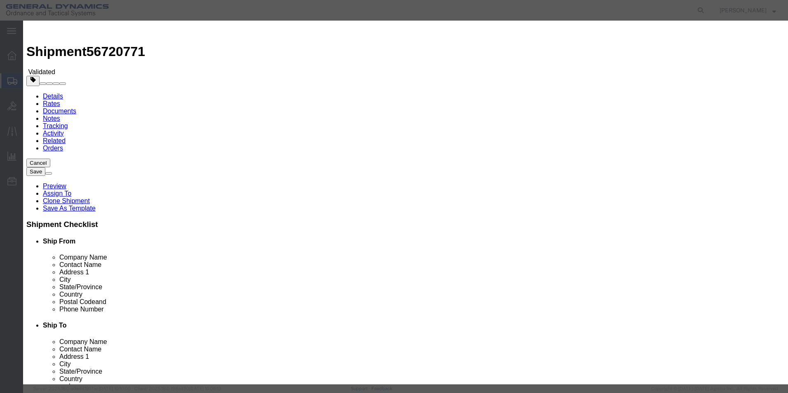
type input "56720771"
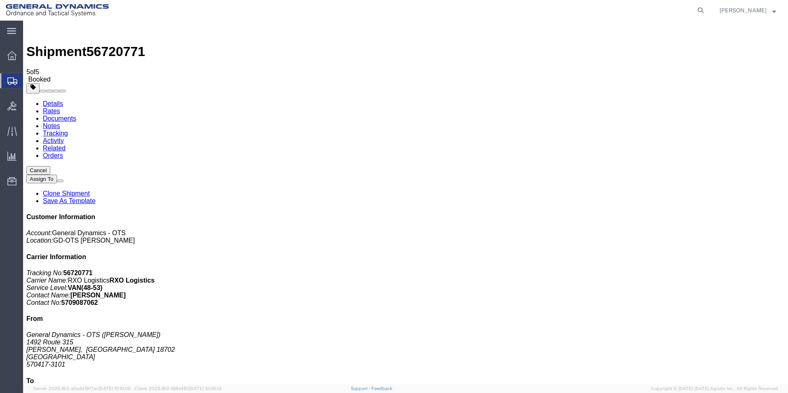
click at [96, 197] on link "Save As Template" at bounding box center [69, 200] width 53 height 7
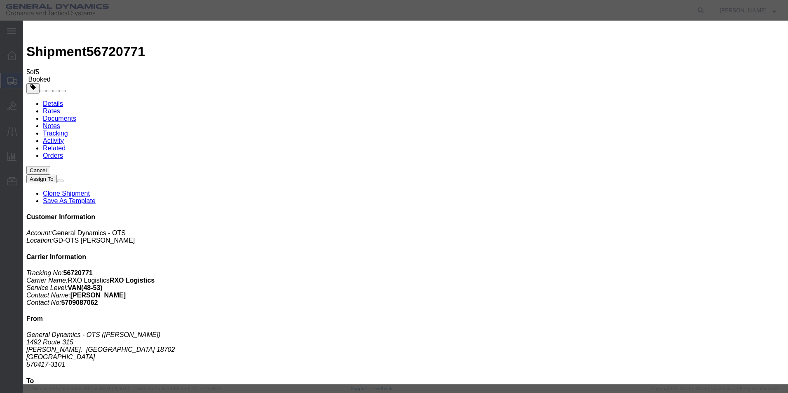
type input "GD-OTS to Canada 81 mm HF-1 M821/M889 HE"
